Goal: Task Accomplishment & Management: Use online tool/utility

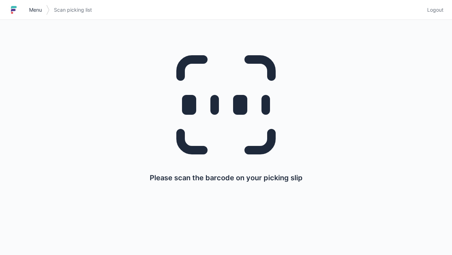
click at [30, 6] on link "Menu" at bounding box center [35, 10] width 21 height 13
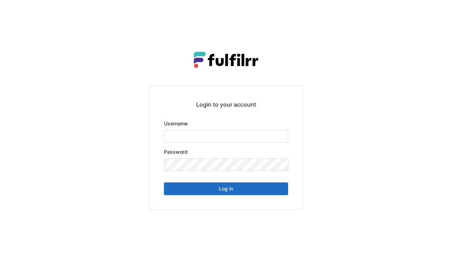
type input "******"
click at [220, 191] on button "Log in" at bounding box center [226, 189] width 124 height 13
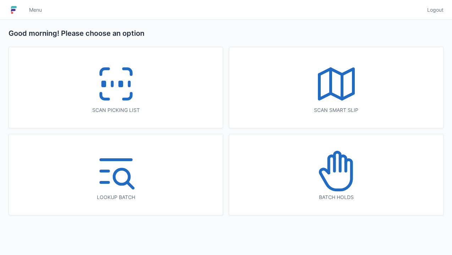
click at [107, 77] on icon at bounding box center [115, 83] width 45 height 45
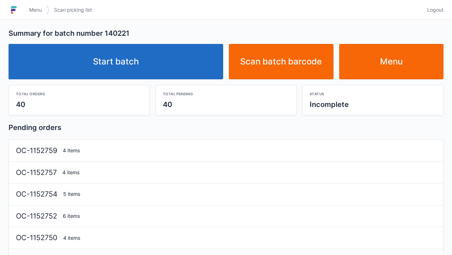
click at [119, 58] on link "Start batch" at bounding box center [116, 61] width 215 height 35
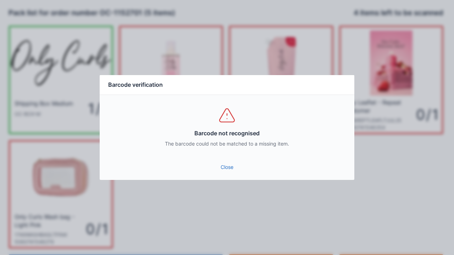
click at [224, 168] on link "Close" at bounding box center [226, 167] width 243 height 13
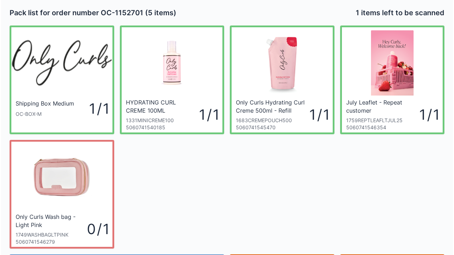
scroll to position [41, 0]
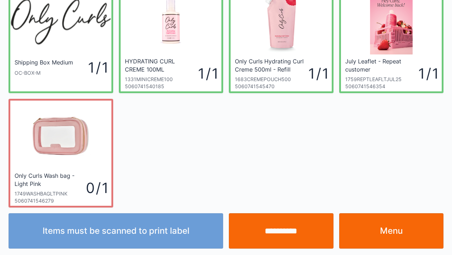
click at [284, 236] on input "**********" at bounding box center [281, 231] width 105 height 35
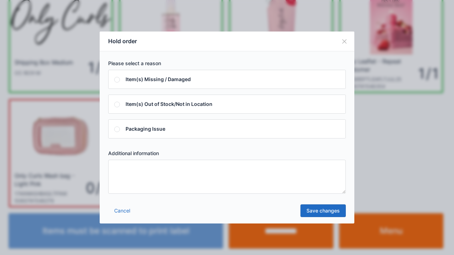
click at [127, 174] on textarea at bounding box center [227, 177] width 238 height 34
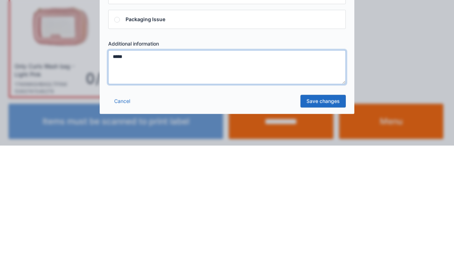
type textarea "*****"
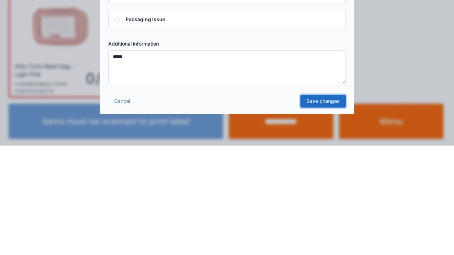
click at [329, 206] on link "Save changes" at bounding box center [322, 211] width 45 height 13
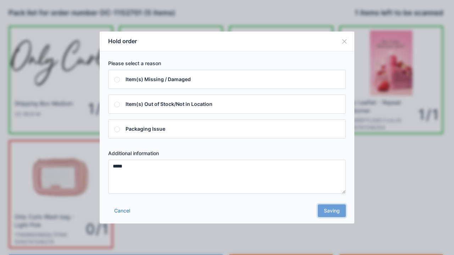
click at [329, 211] on div "Cancel Saving" at bounding box center [227, 213] width 255 height 21
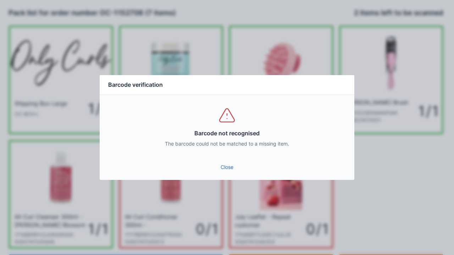
click at [223, 169] on link "Close" at bounding box center [226, 167] width 243 height 13
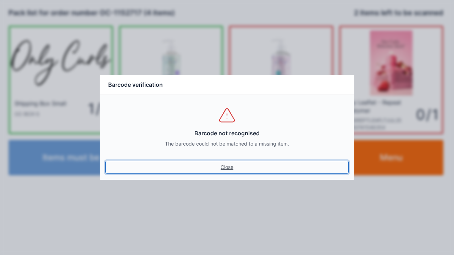
click at [216, 168] on link "Close" at bounding box center [226, 167] width 243 height 13
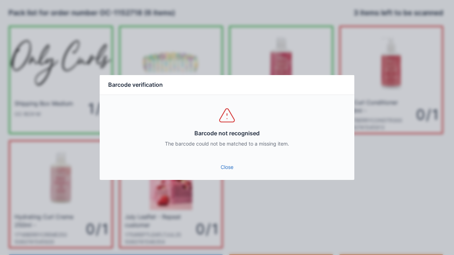
click at [224, 170] on link "Close" at bounding box center [226, 167] width 243 height 13
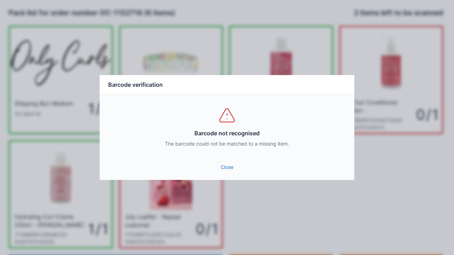
click at [222, 173] on link "Close" at bounding box center [226, 167] width 243 height 13
click at [221, 164] on link "Close" at bounding box center [226, 167] width 243 height 13
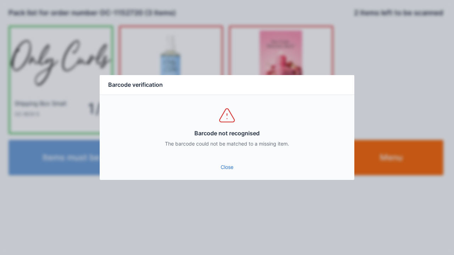
click at [225, 168] on link "Close" at bounding box center [226, 167] width 243 height 13
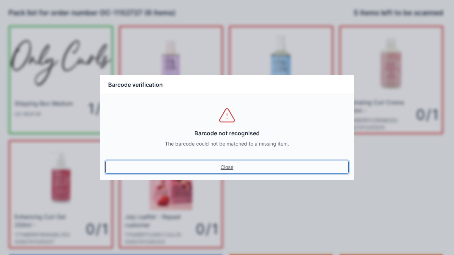
click at [232, 165] on link "Close" at bounding box center [226, 167] width 243 height 13
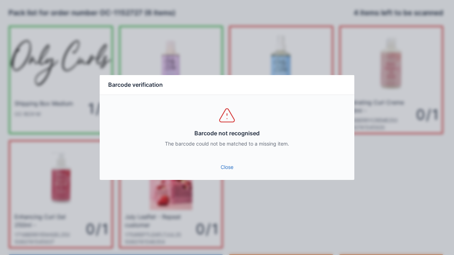
click at [226, 165] on link "Close" at bounding box center [226, 167] width 243 height 13
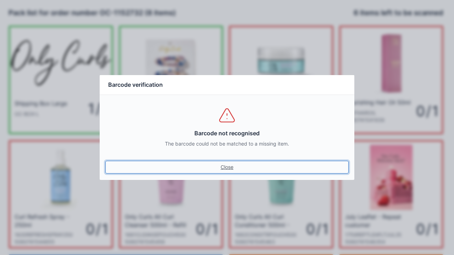
click at [229, 167] on link "Close" at bounding box center [226, 167] width 243 height 13
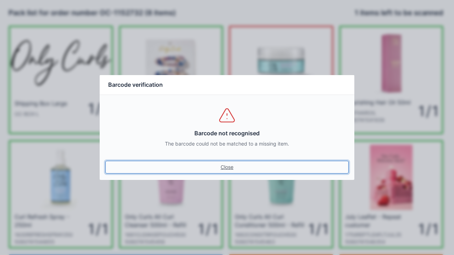
click at [222, 168] on link "Close" at bounding box center [226, 167] width 243 height 13
